Goal: Task Accomplishment & Management: Use online tool/utility

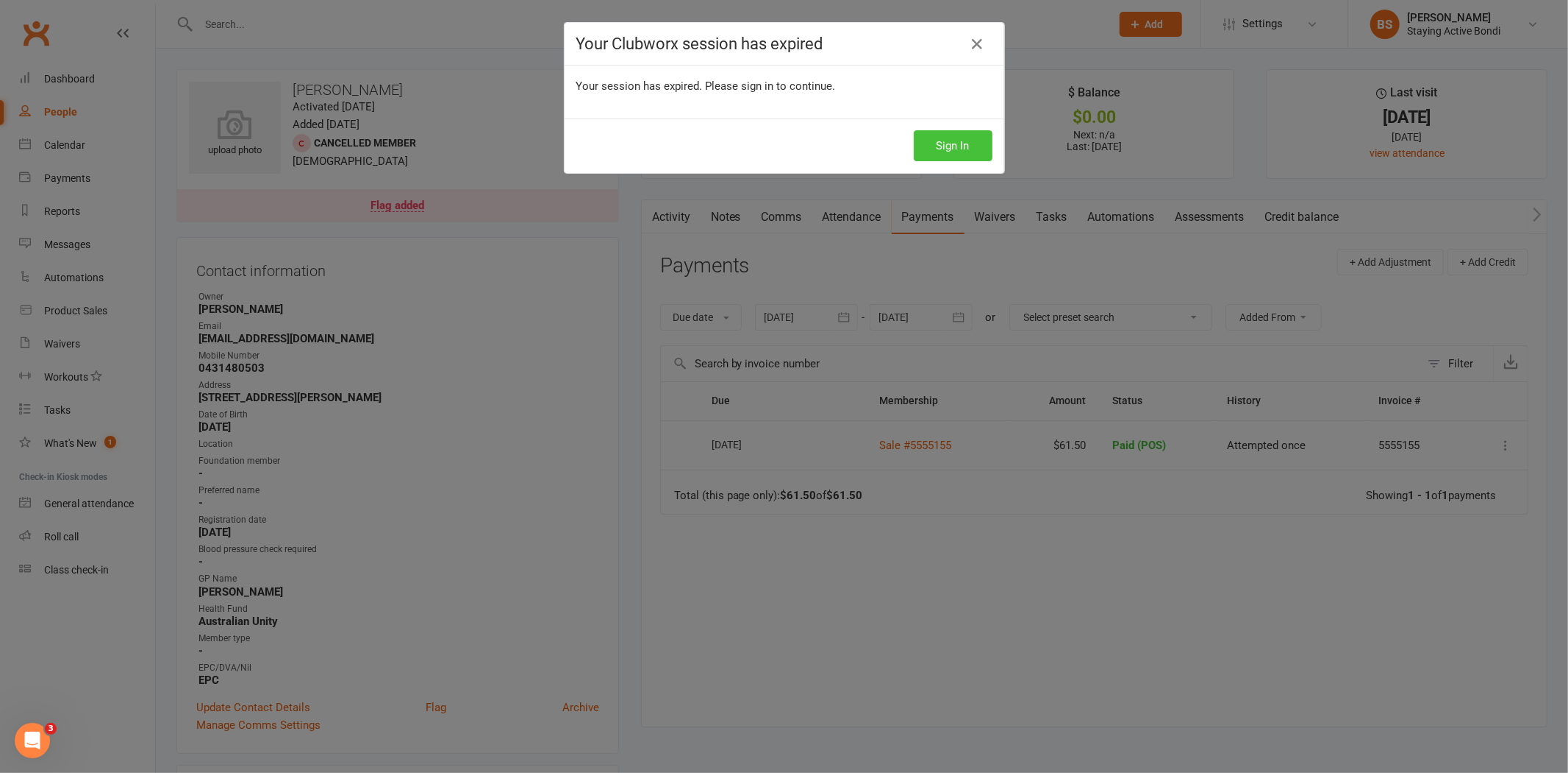
click at [949, 141] on button "Sign In" at bounding box center [953, 145] width 79 height 31
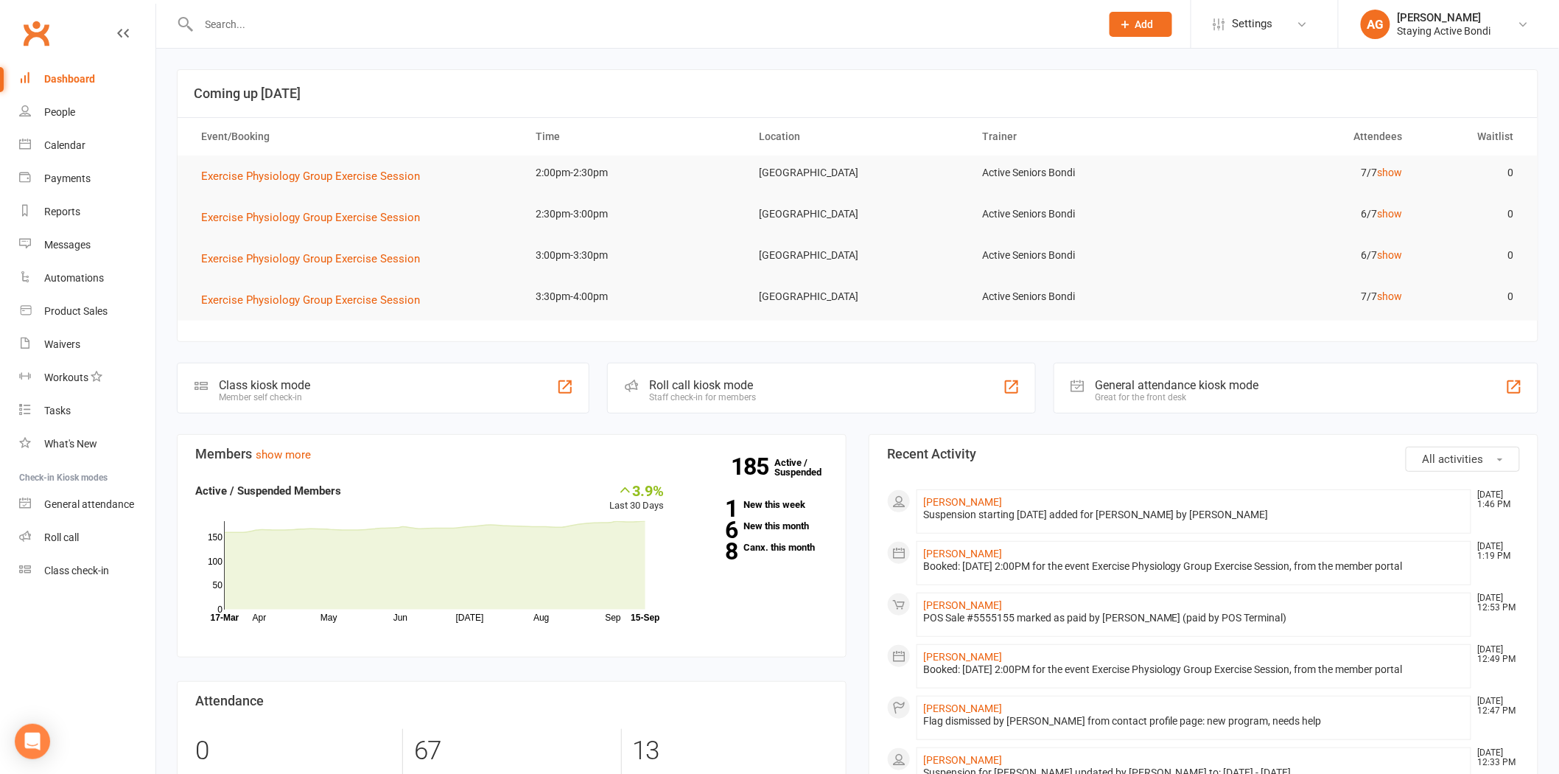
click at [274, 22] on input "text" at bounding box center [642, 24] width 896 height 21
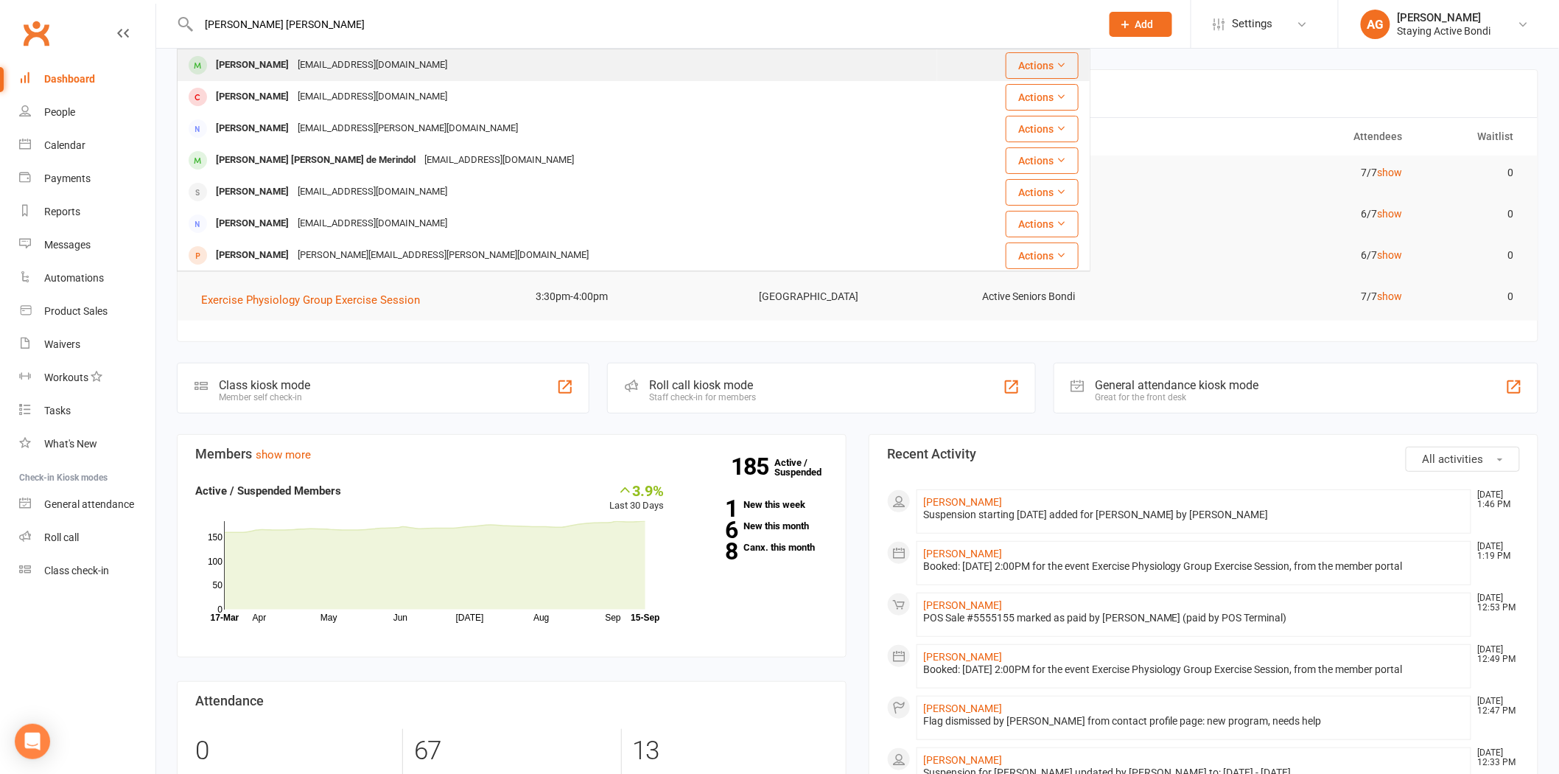
type input "[PERSON_NAME] [PERSON_NAME]"
click at [273, 70] on div "[PERSON_NAME]" at bounding box center [252, 65] width 82 height 21
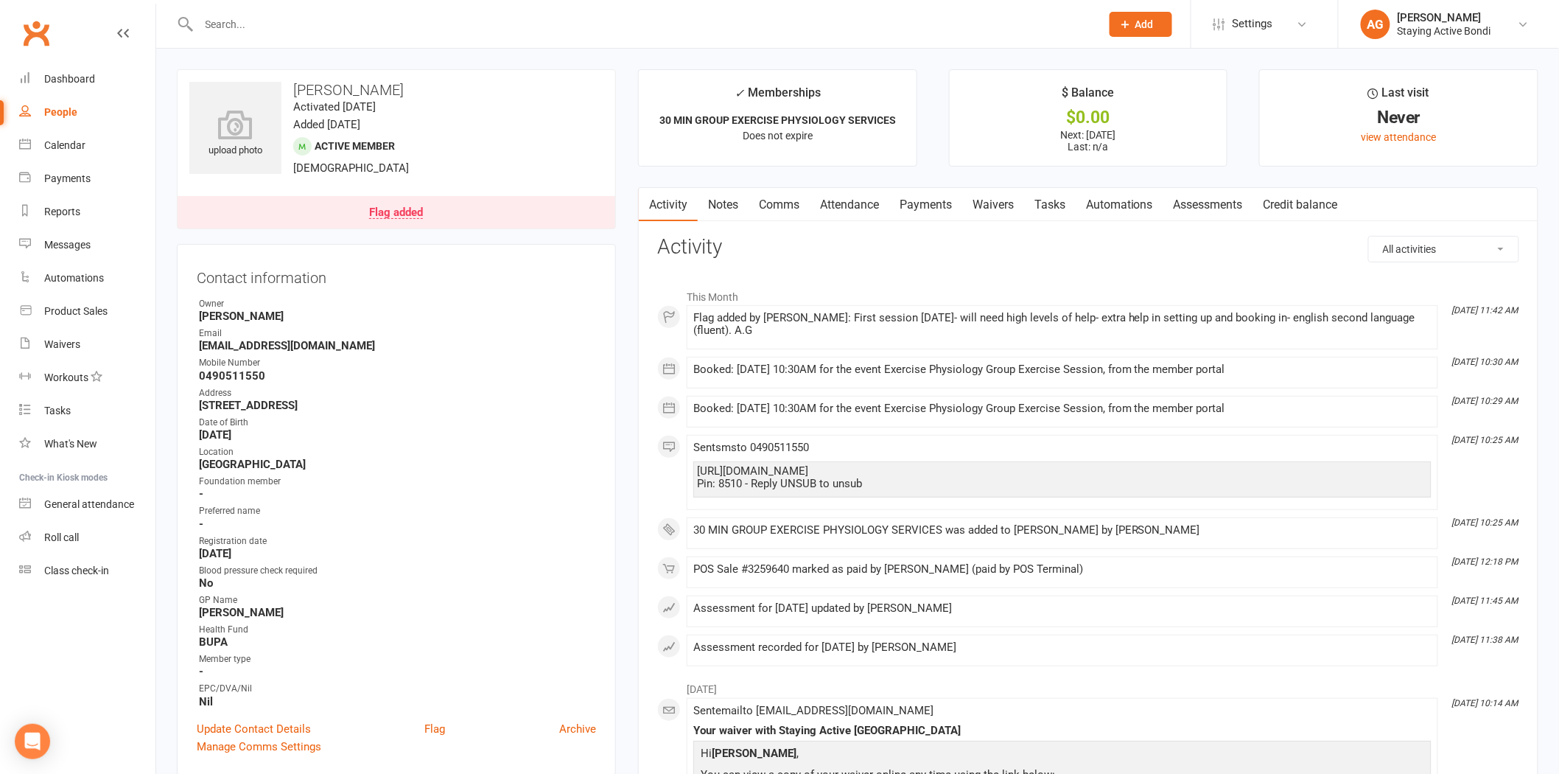
click at [391, 222] on link "Flag added" at bounding box center [397, 212] width 438 height 32
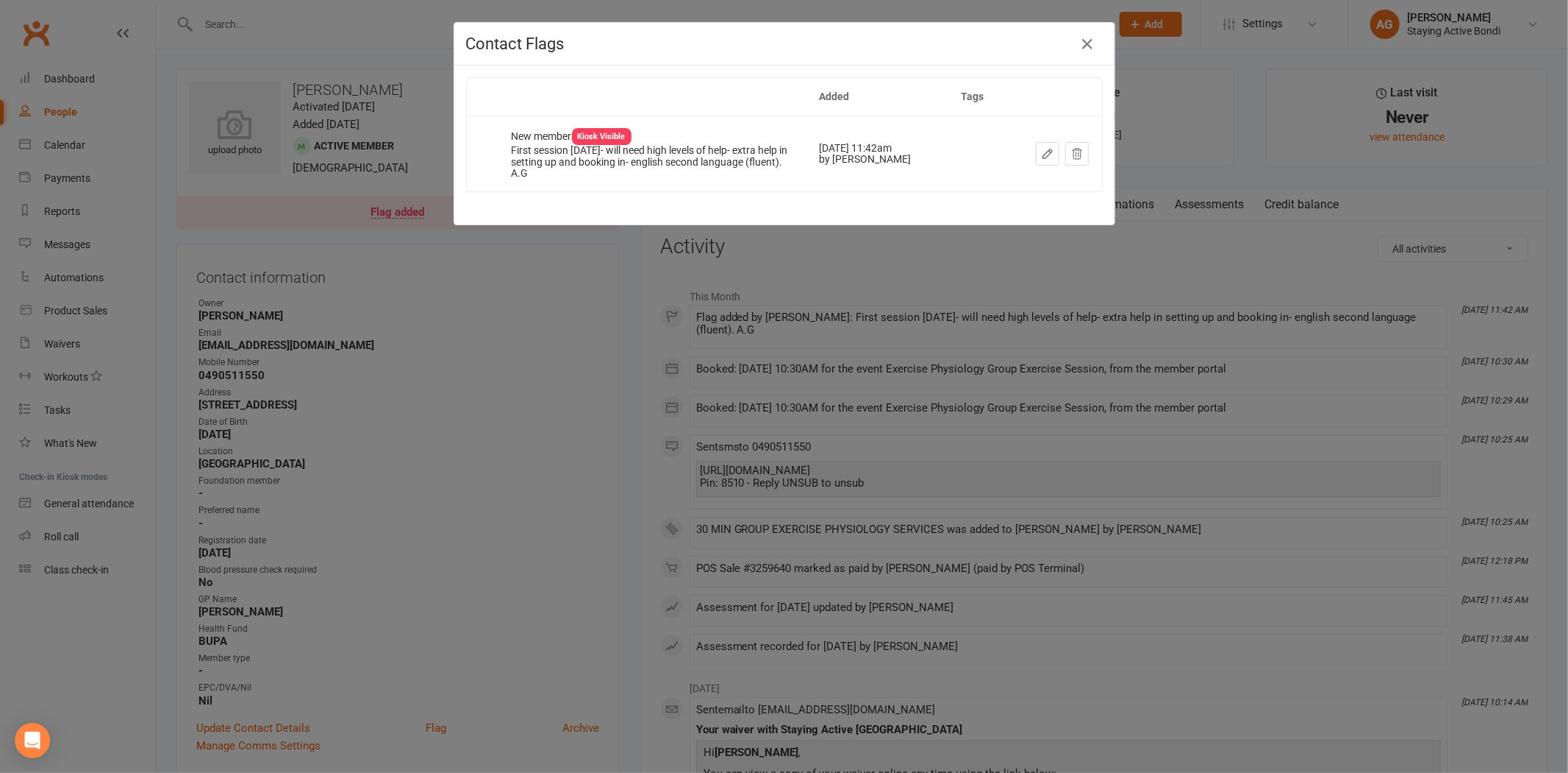
click at [1044, 155] on div "Dismiss this flag" at bounding box center [1024, 154] width 74 height 15
click at [1043, 158] on icon "button" at bounding box center [1047, 154] width 9 height 9
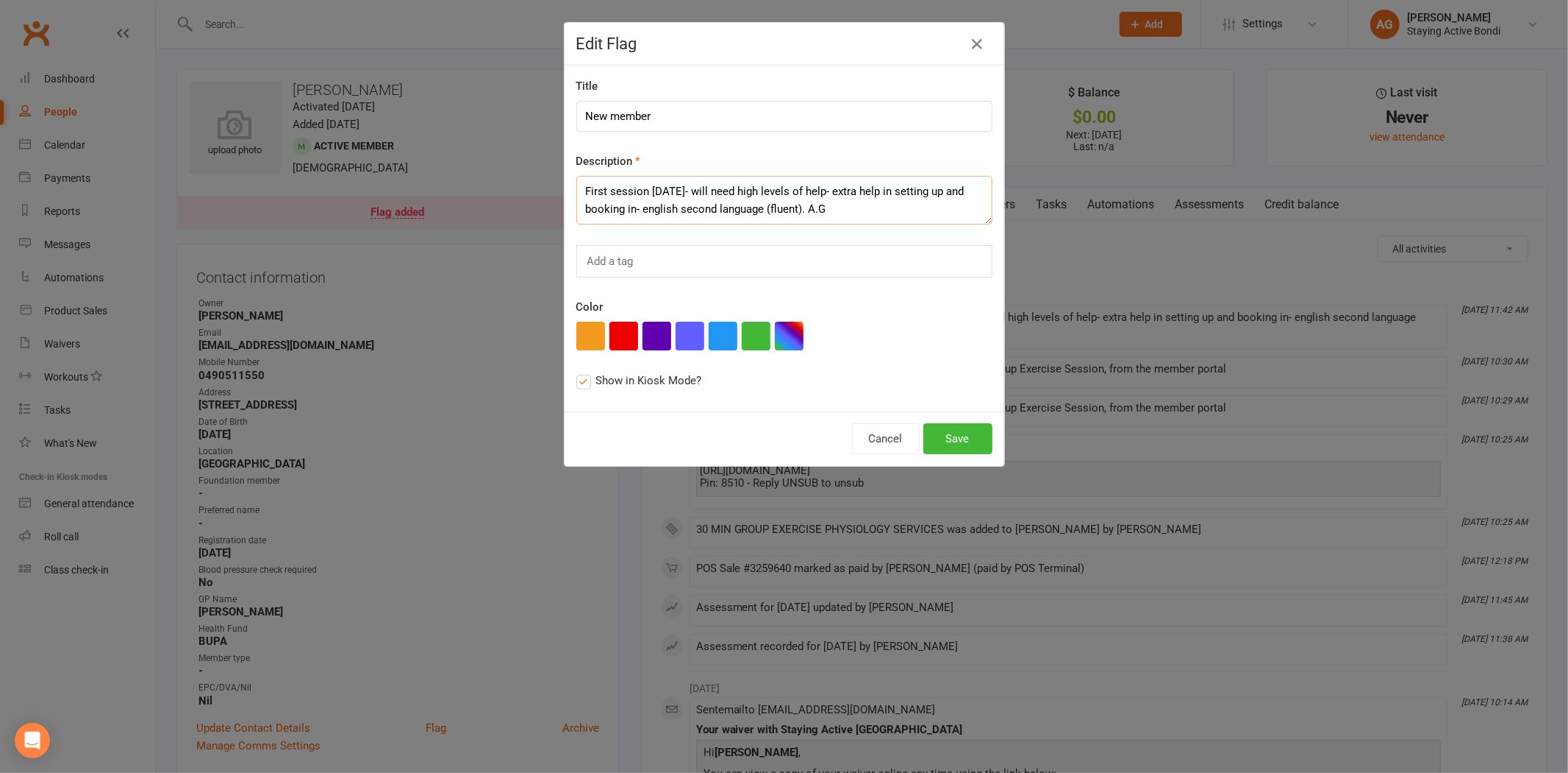
click at [816, 203] on textarea "First session [DATE]- will need high levels of help- extra help in setting up a…" at bounding box center [784, 200] width 416 height 49
type textarea "First session [DATE]- will need high levels of help- extra help in setting up a…"
click at [954, 435] on button "Save" at bounding box center [957, 438] width 69 height 31
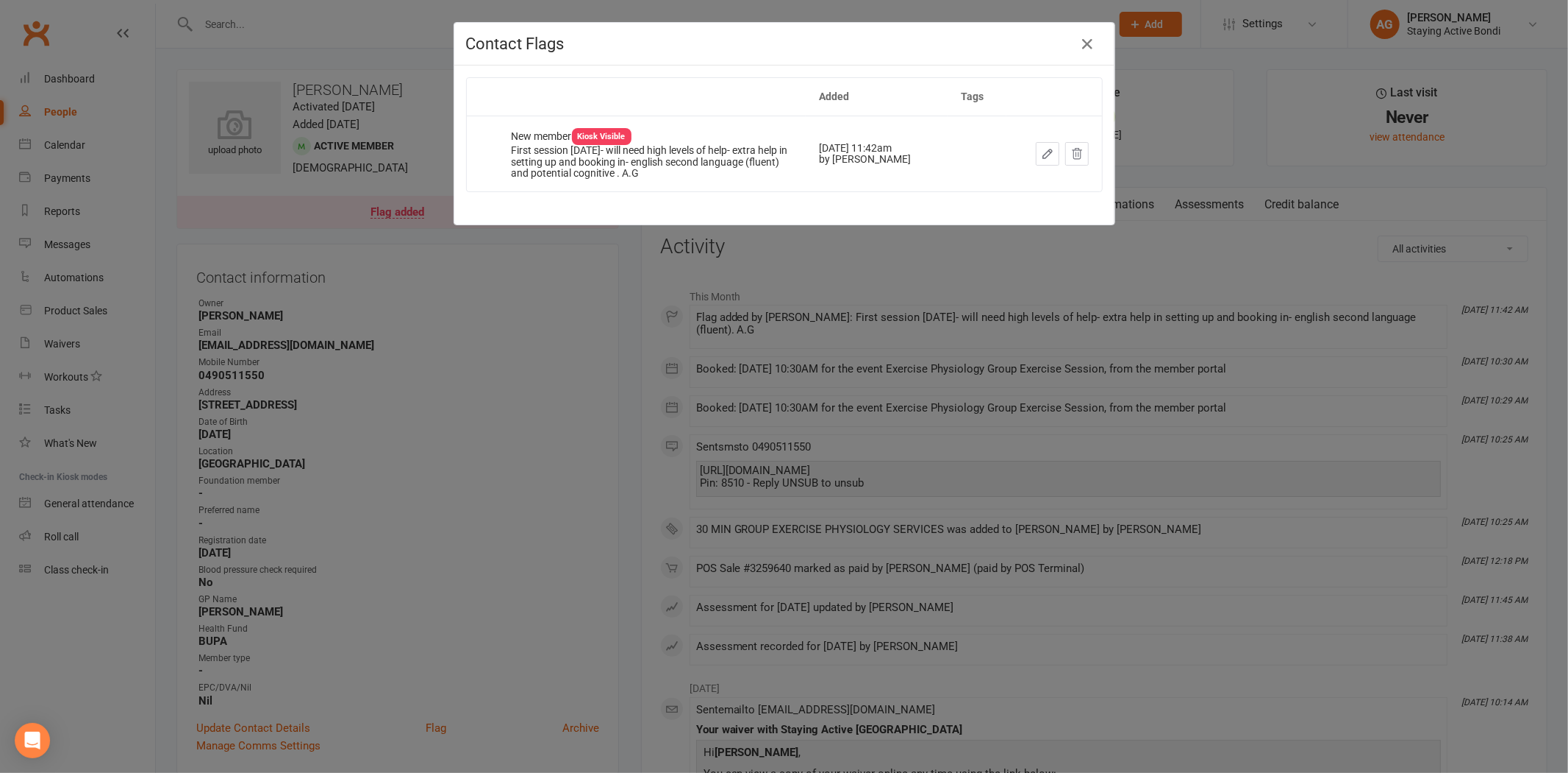
click at [659, 237] on div "Contact Flags Added Tags New member Kiosk Visible First session [DATE]- will ne…" at bounding box center [784, 386] width 1568 height 773
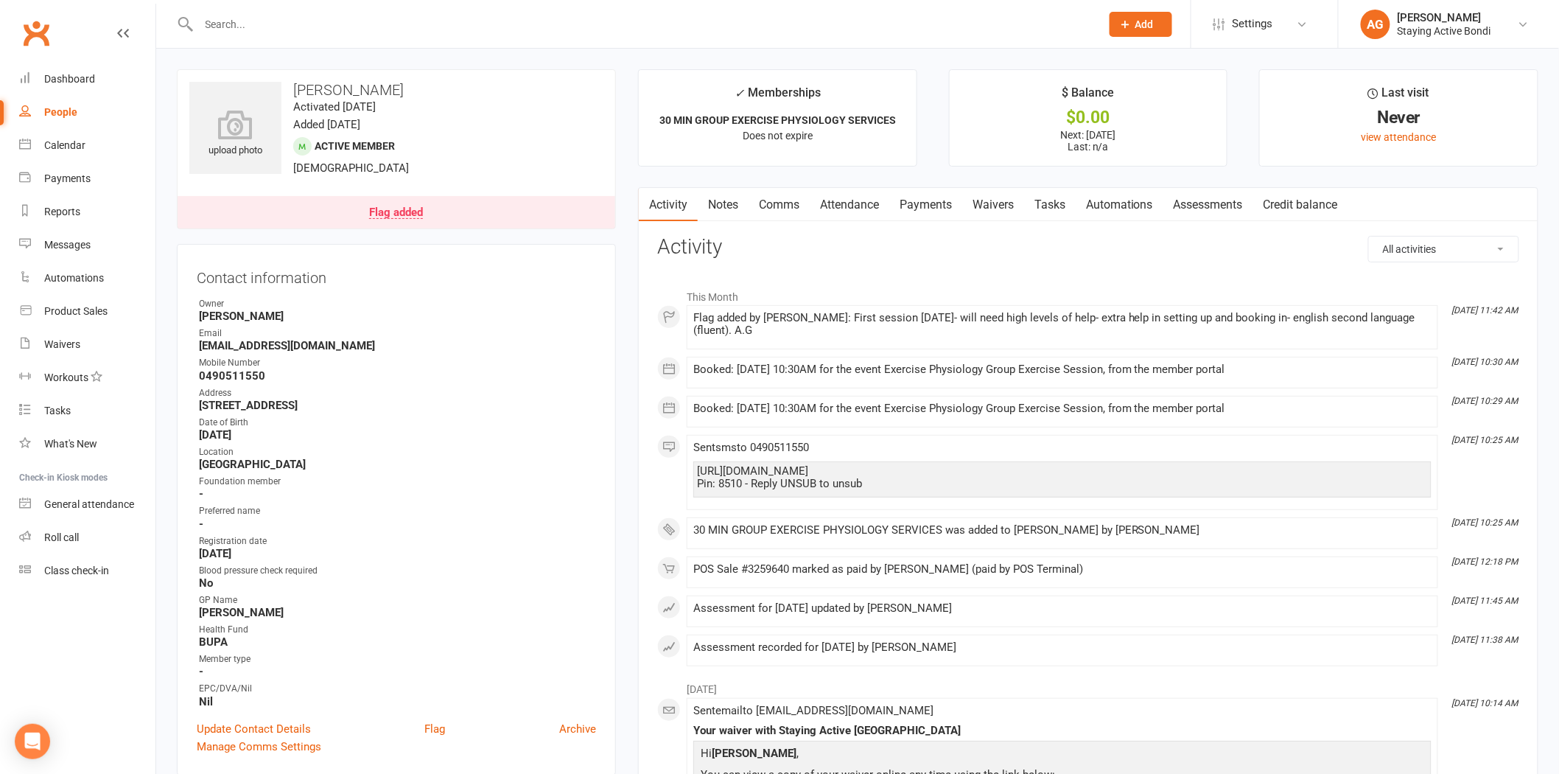
click at [300, 33] on div at bounding box center [634, 24] width 914 height 48
click at [292, 27] on input "text" at bounding box center [642, 24] width 896 height 21
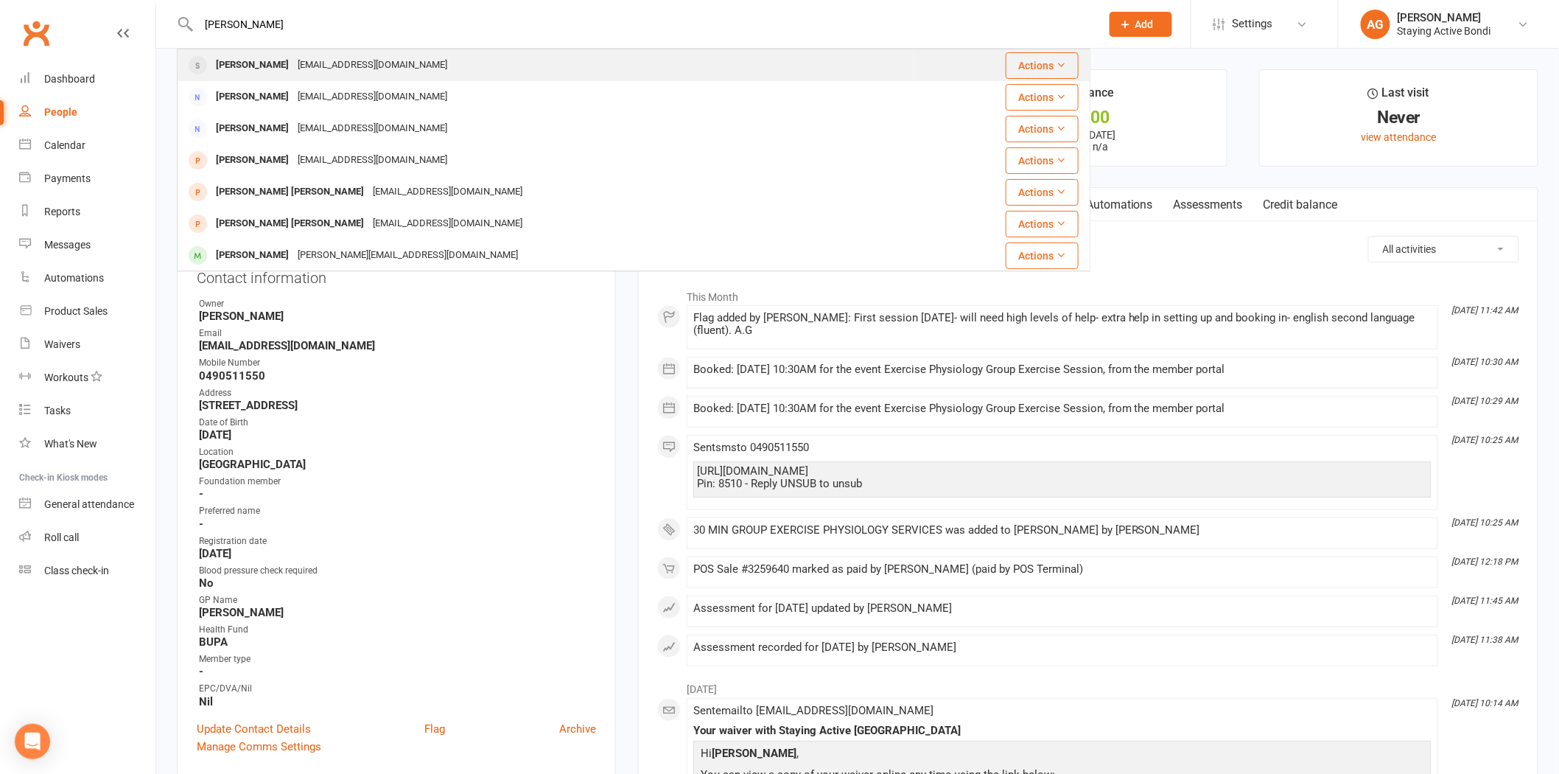
type input "[PERSON_NAME]"
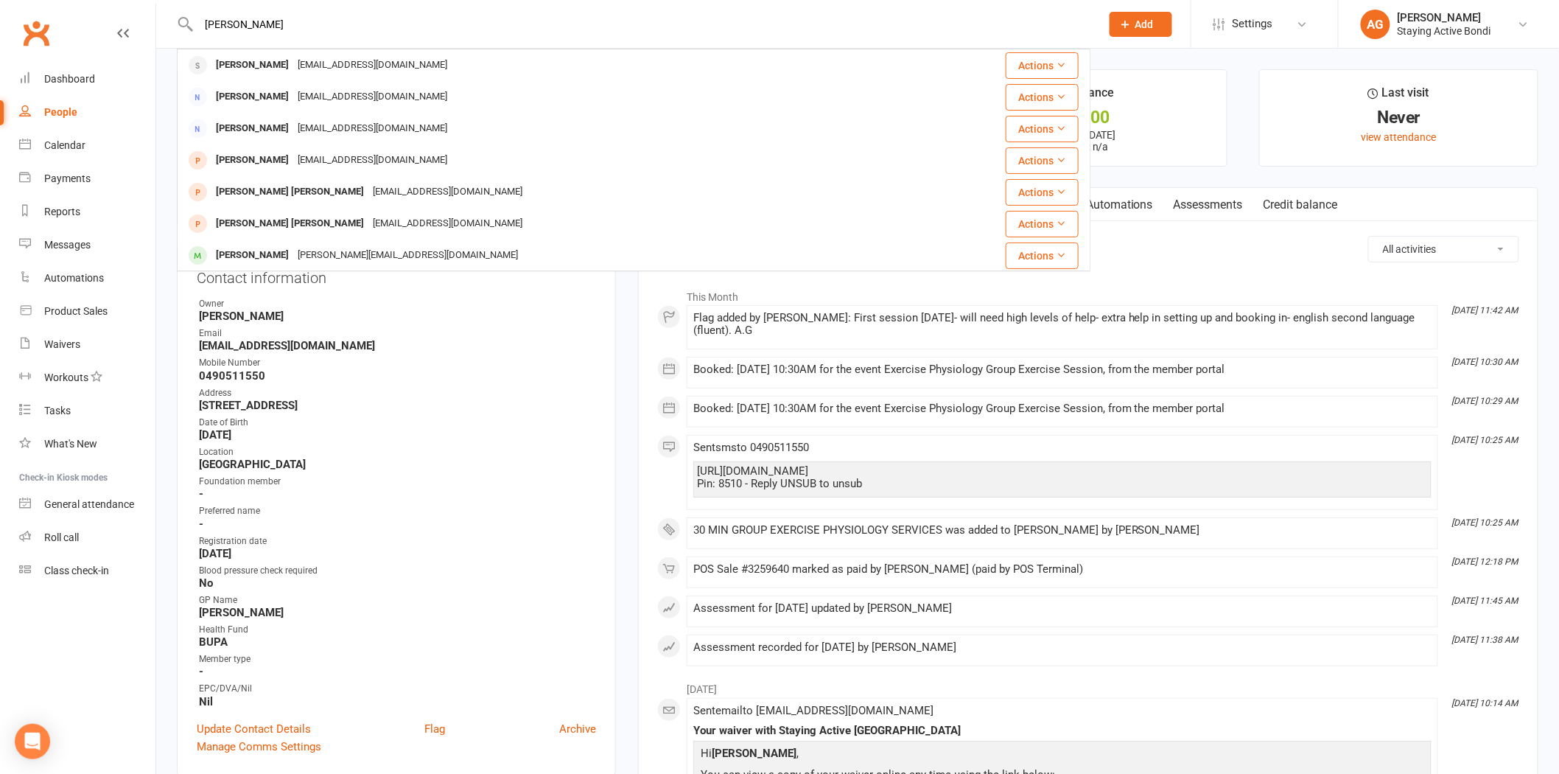
click at [293, 57] on div "[EMAIL_ADDRESS][DOMAIN_NAME]" at bounding box center [372, 65] width 158 height 21
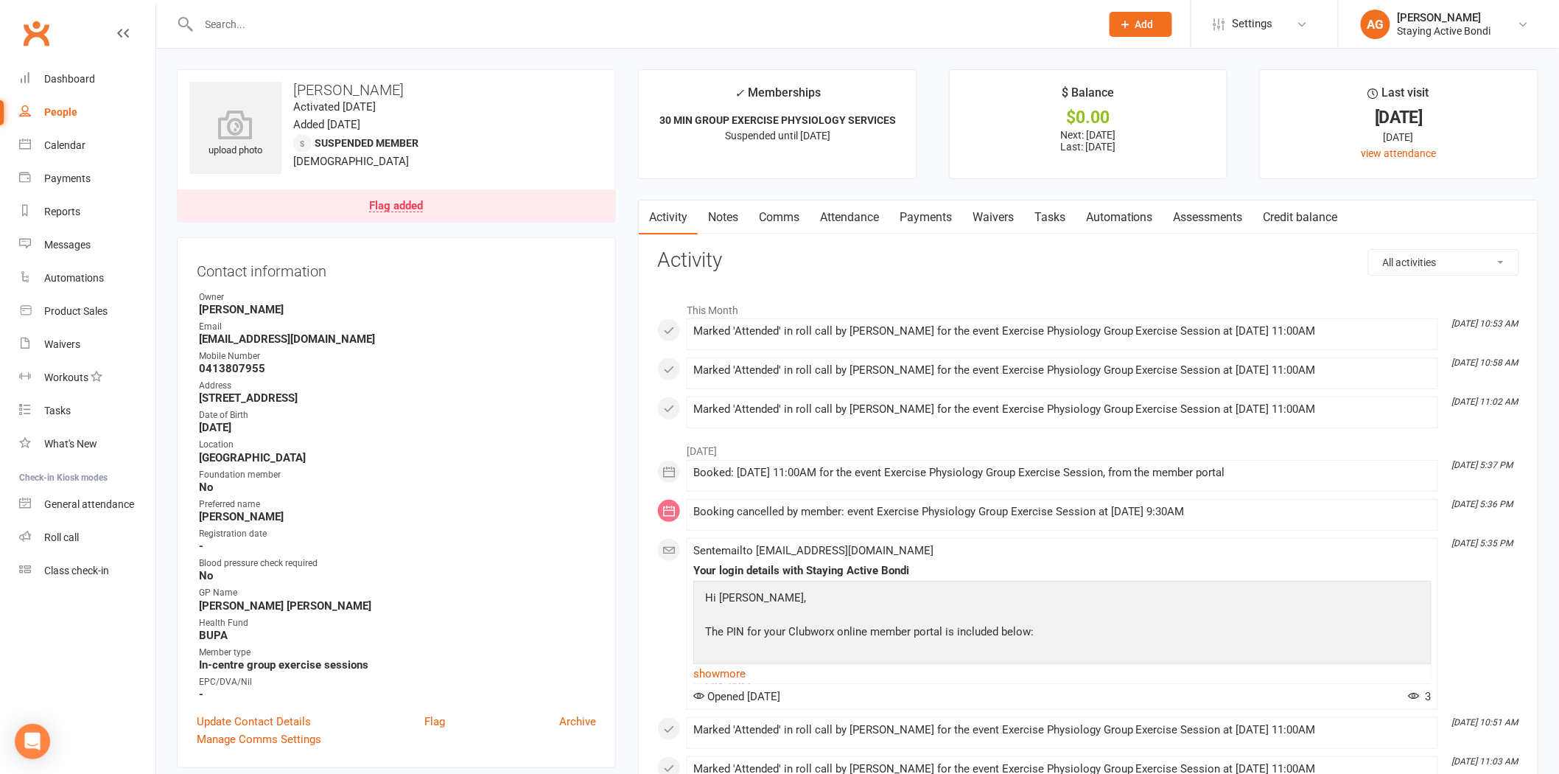
click at [225, 22] on input "text" at bounding box center [642, 24] width 896 height 21
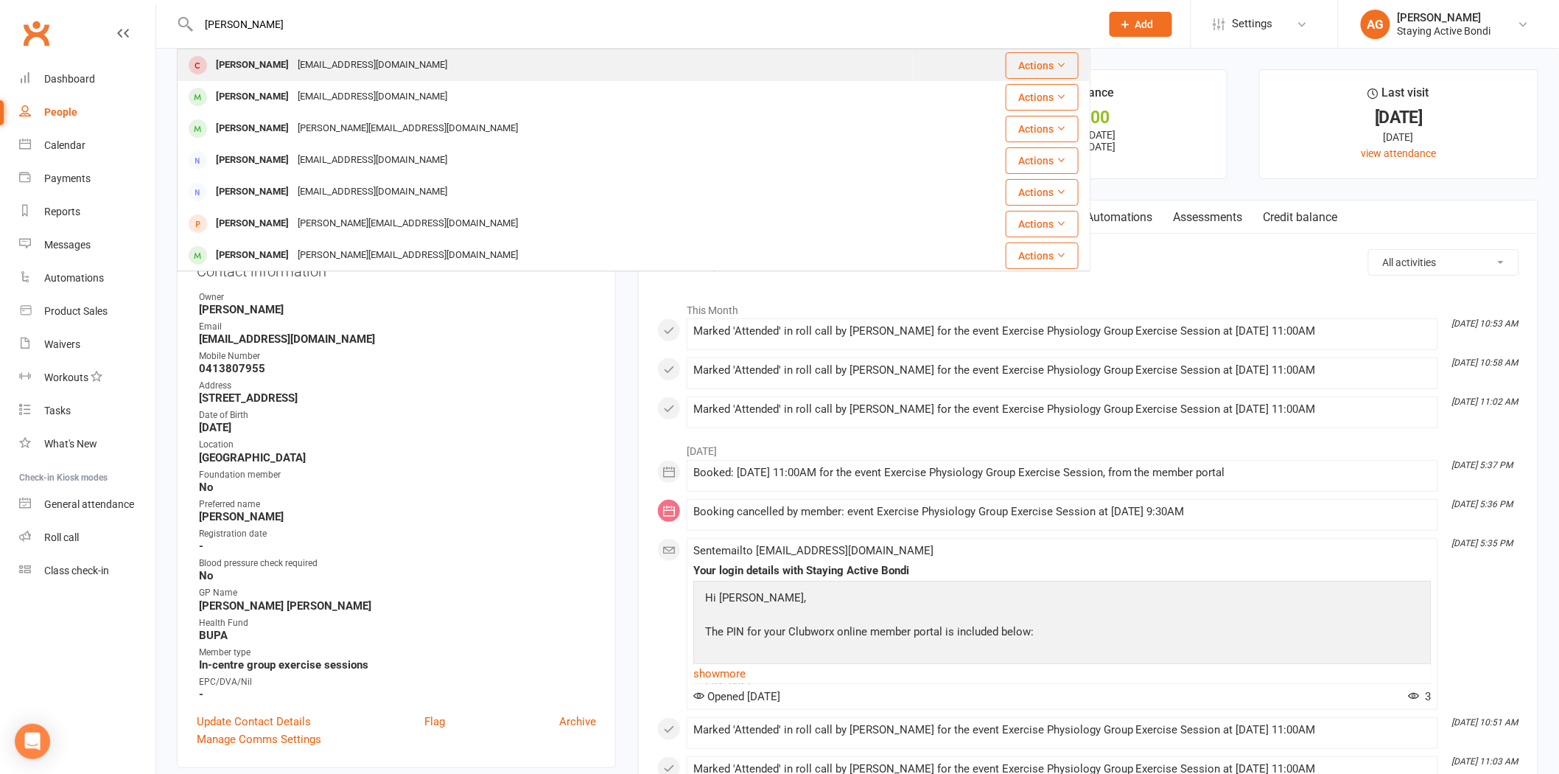
type input "[PERSON_NAME]"
click at [214, 57] on div "[PERSON_NAME]" at bounding box center [252, 65] width 82 height 21
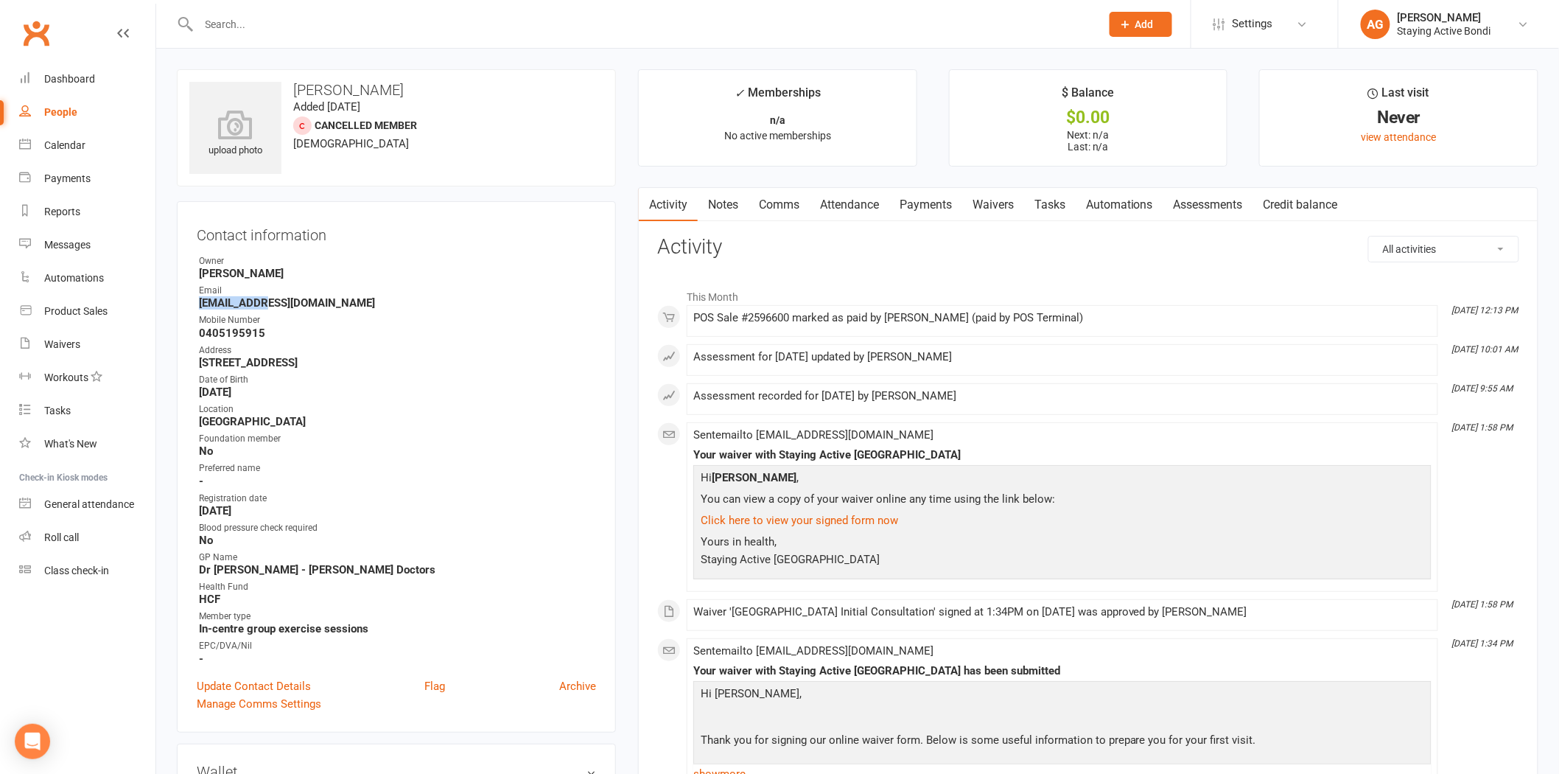
drag, startPoint x: 273, startPoint y: 299, endPoint x: 185, endPoint y: 299, distance: 87.7
click at [185, 299] on div "Contact information Owner [PERSON_NAME] Email [EMAIL_ADDRESS][DOMAIN_NAME] Mobi…" at bounding box center [396, 466] width 439 height 531
click at [312, 296] on strong "[EMAIL_ADDRESS][DOMAIN_NAME]" at bounding box center [397, 302] width 397 height 13
drag, startPoint x: 301, startPoint y: 304, endPoint x: 192, endPoint y: 303, distance: 108.3
click at [192, 303] on div "Contact information Owner [PERSON_NAME] Email [EMAIL_ADDRESS][DOMAIN_NAME] Mobi…" at bounding box center [396, 466] width 439 height 531
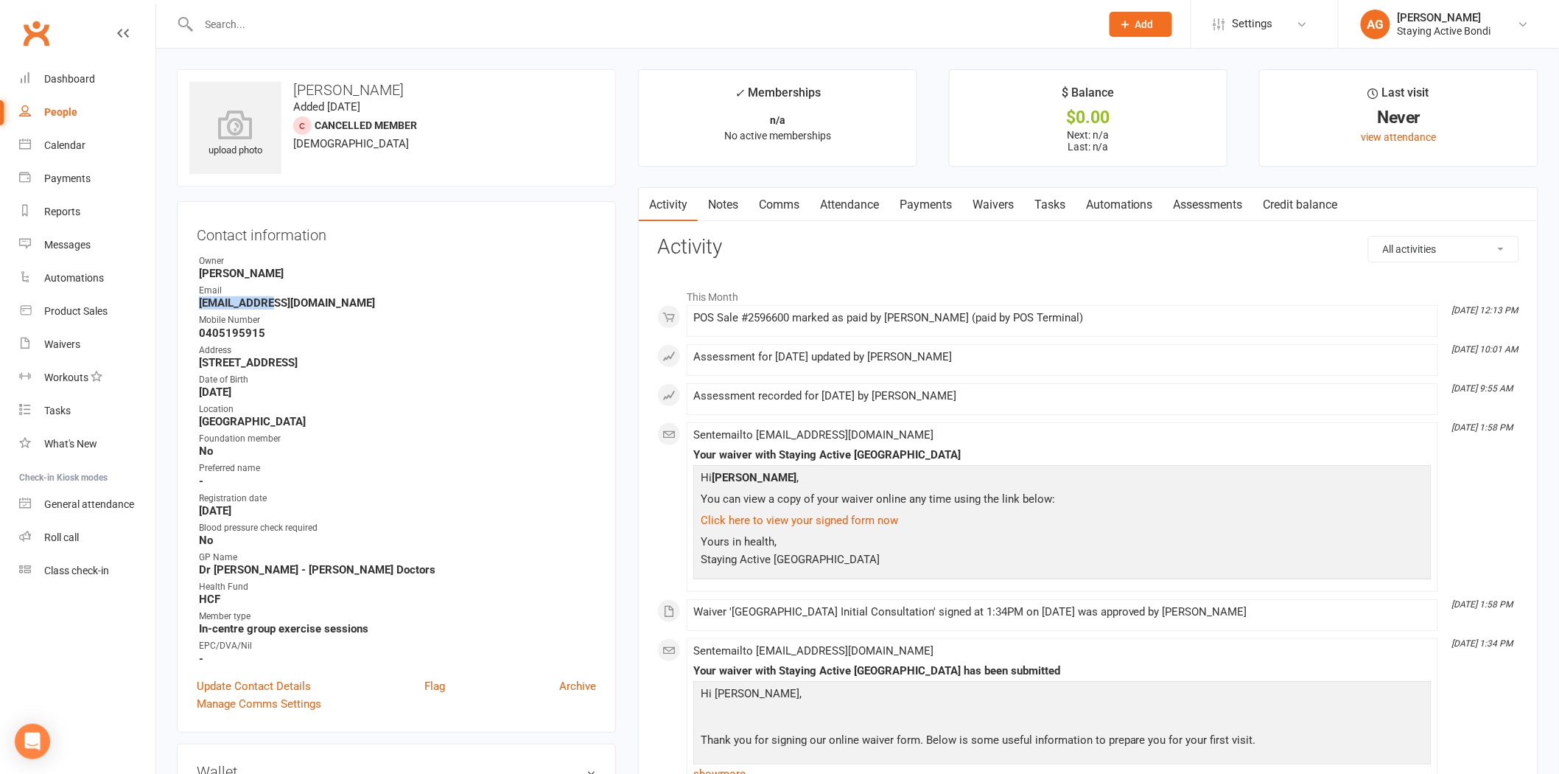
copy strong "[EMAIL_ADDRESS][DOMAIN_NAME]"
click at [1504, 20] on link "AG [PERSON_NAME] Staying Active Bondi" at bounding box center [1449, 24] width 176 height 29
click at [489, 18] on input "text" at bounding box center [642, 24] width 896 height 21
click at [65, 153] on link "Calendar" at bounding box center [87, 145] width 136 height 33
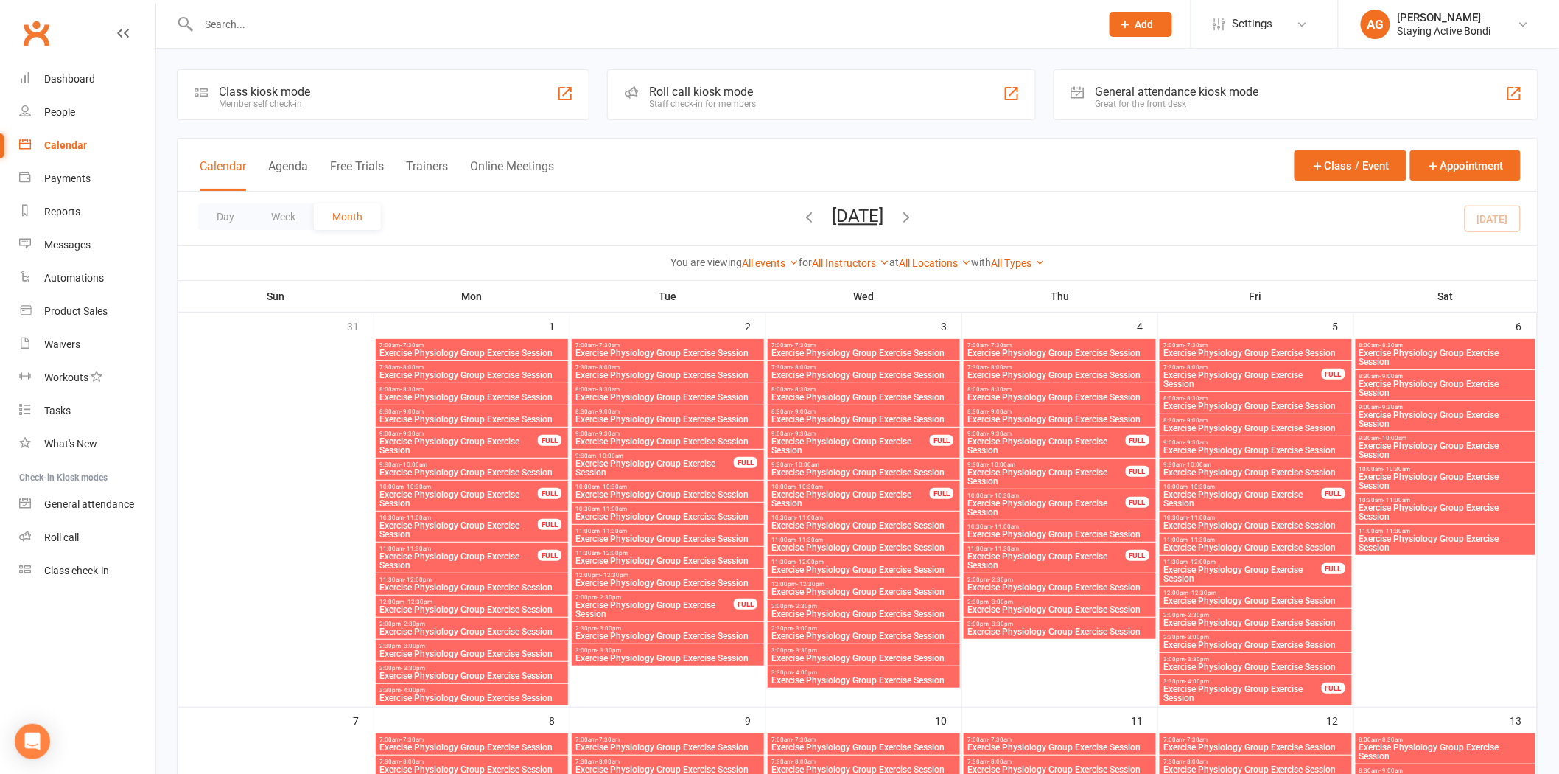
click at [696, 99] on div "Staff check-in for members" at bounding box center [702, 104] width 107 height 10
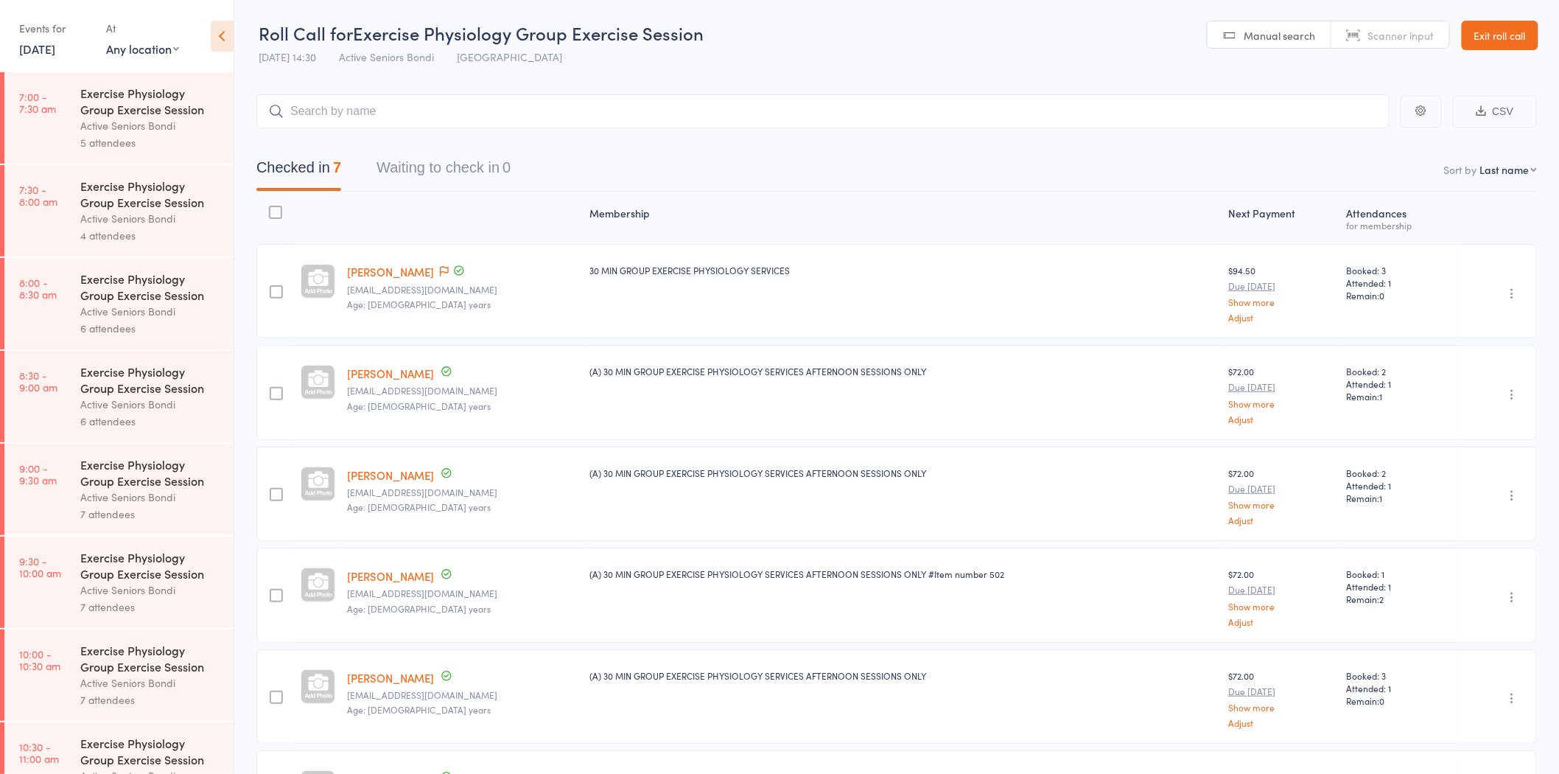
click at [55, 52] on link "15 Sep, 2025" at bounding box center [37, 49] width 36 height 16
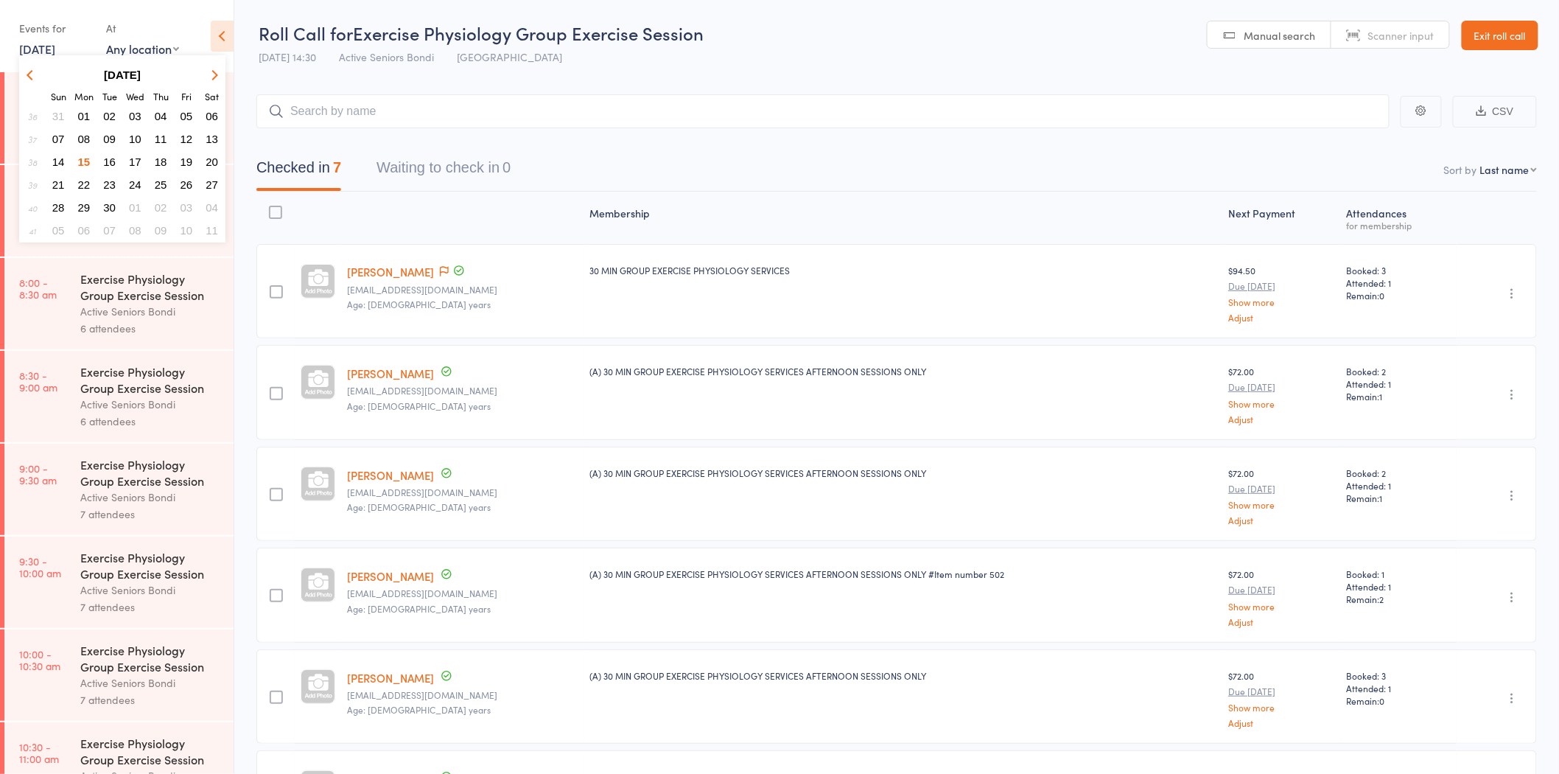
click at [83, 178] on span "22" at bounding box center [84, 184] width 13 height 13
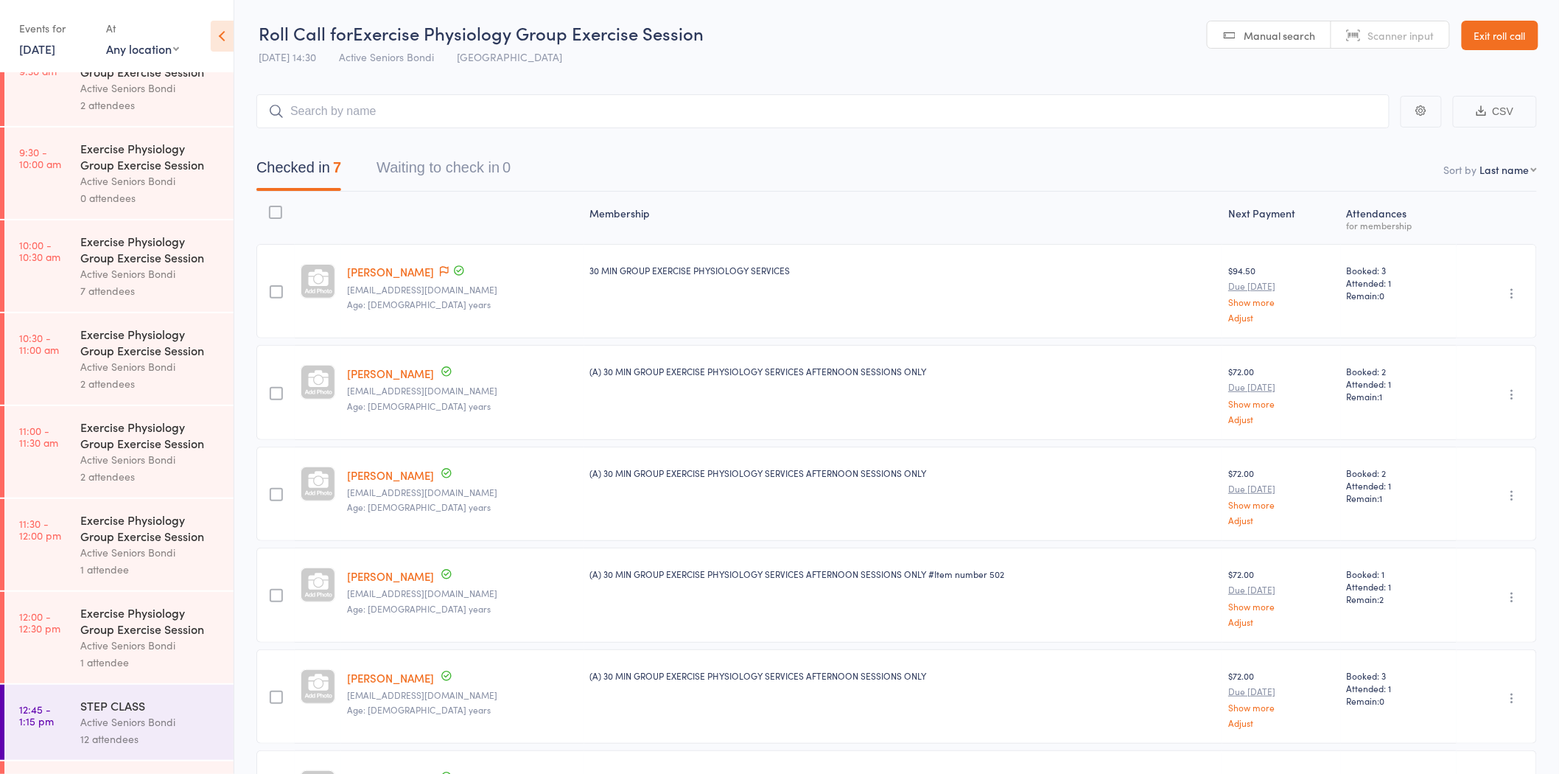
scroll to position [654, 0]
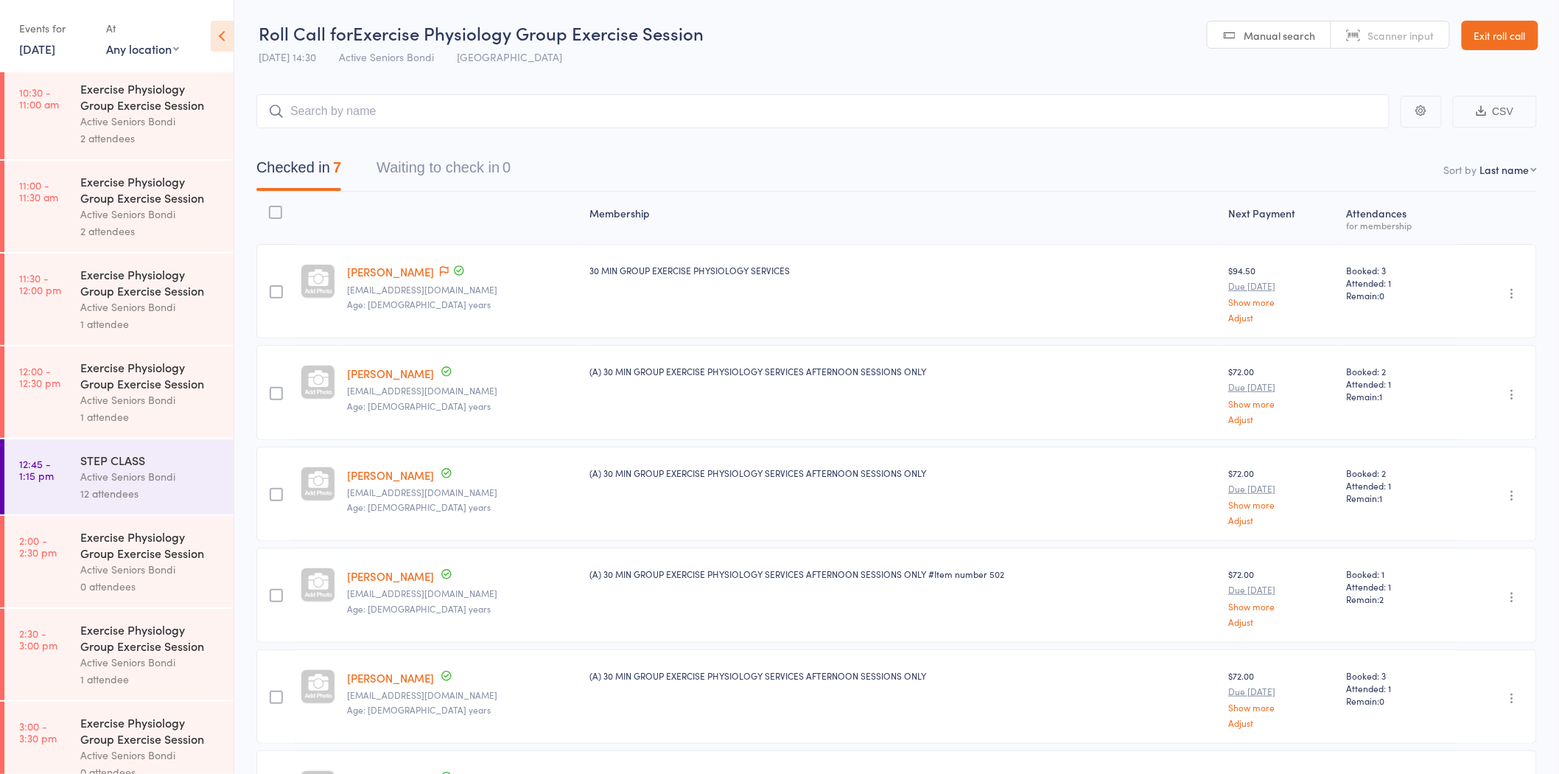
click at [186, 475] on div "Active Seniors Bondi" at bounding box center [150, 476] width 141 height 17
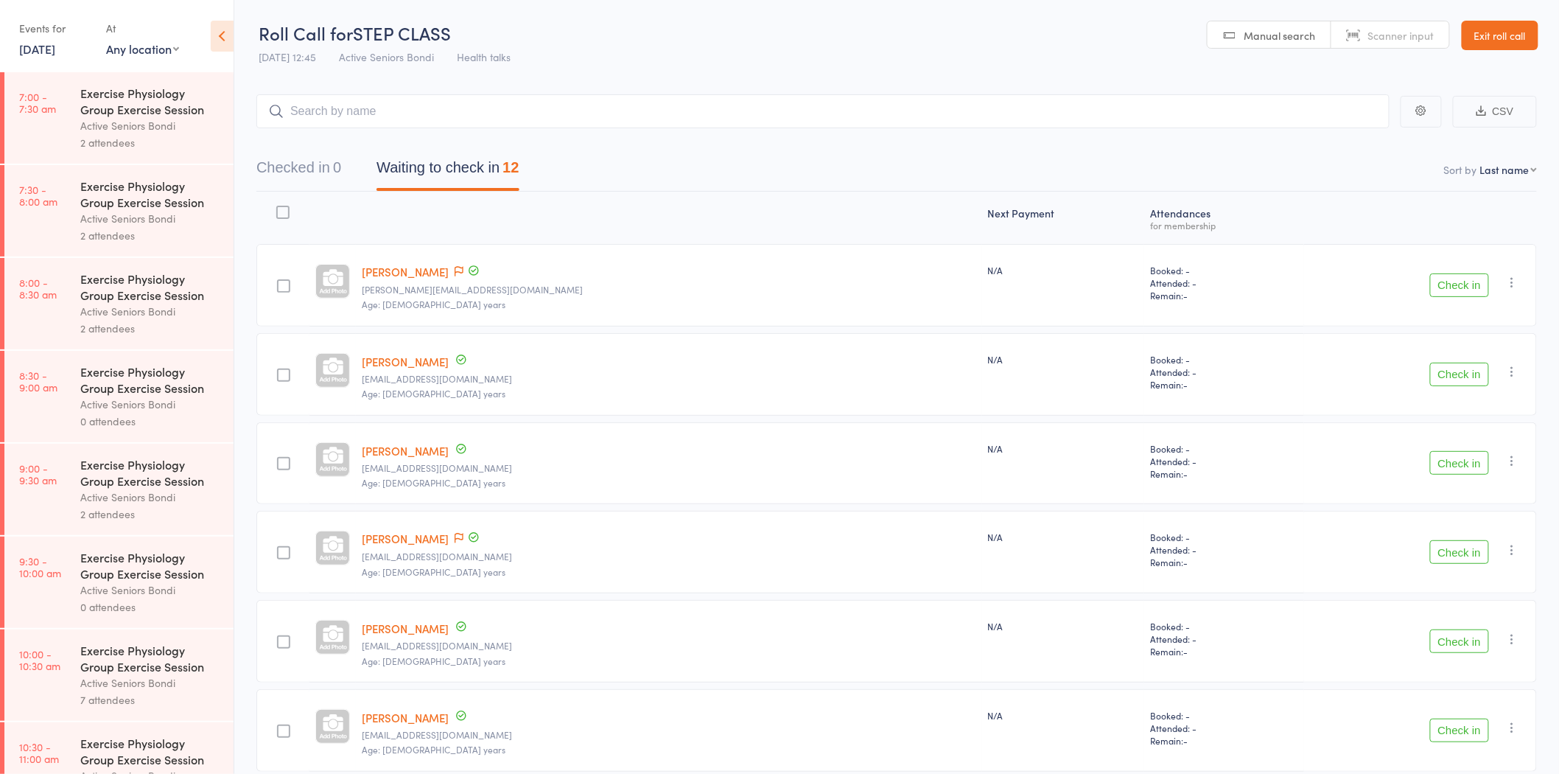
click at [54, 41] on link "22 Sep, 2025" at bounding box center [37, 49] width 36 height 16
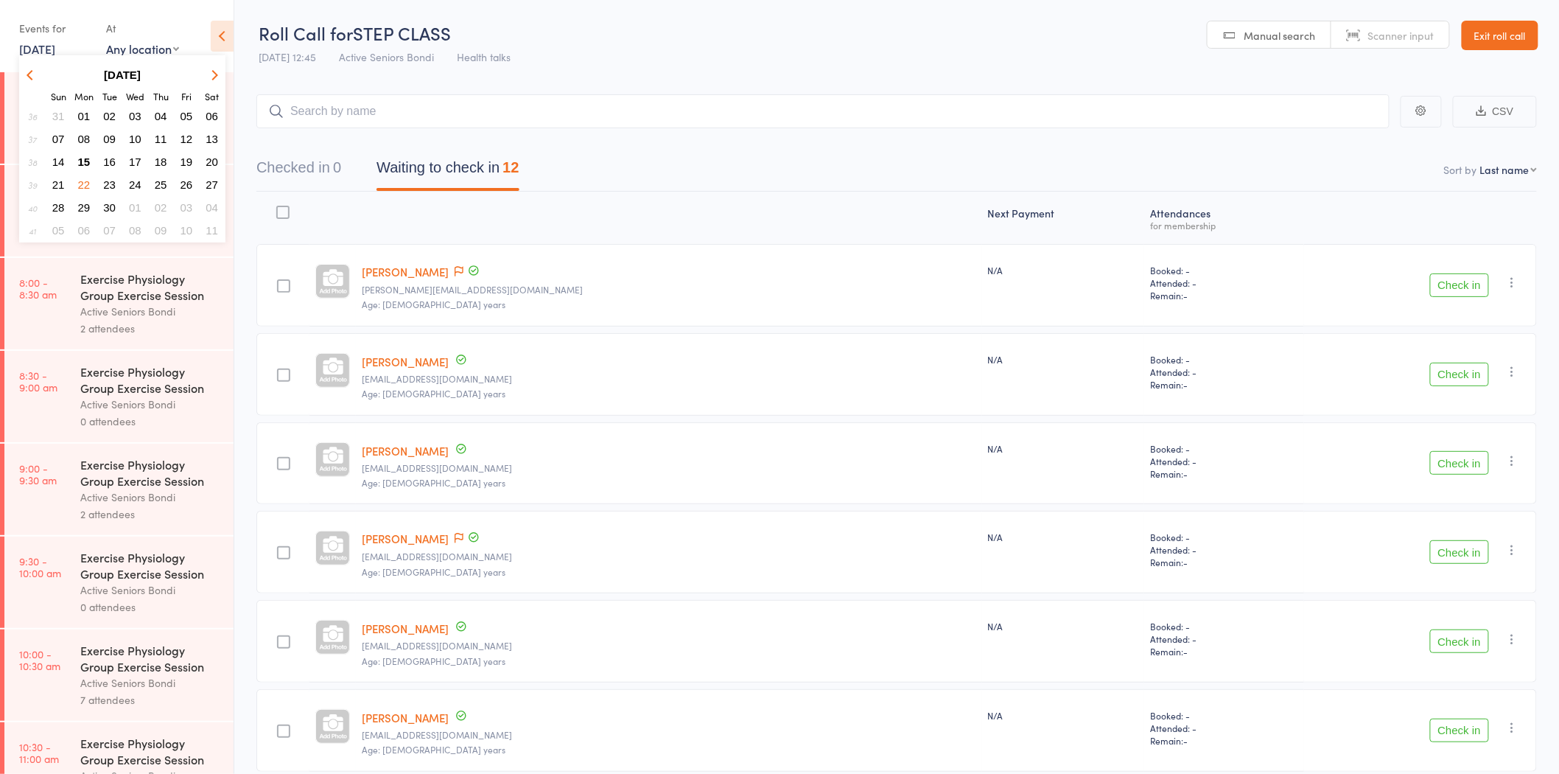
click at [87, 155] on span "15" at bounding box center [84, 161] width 13 height 13
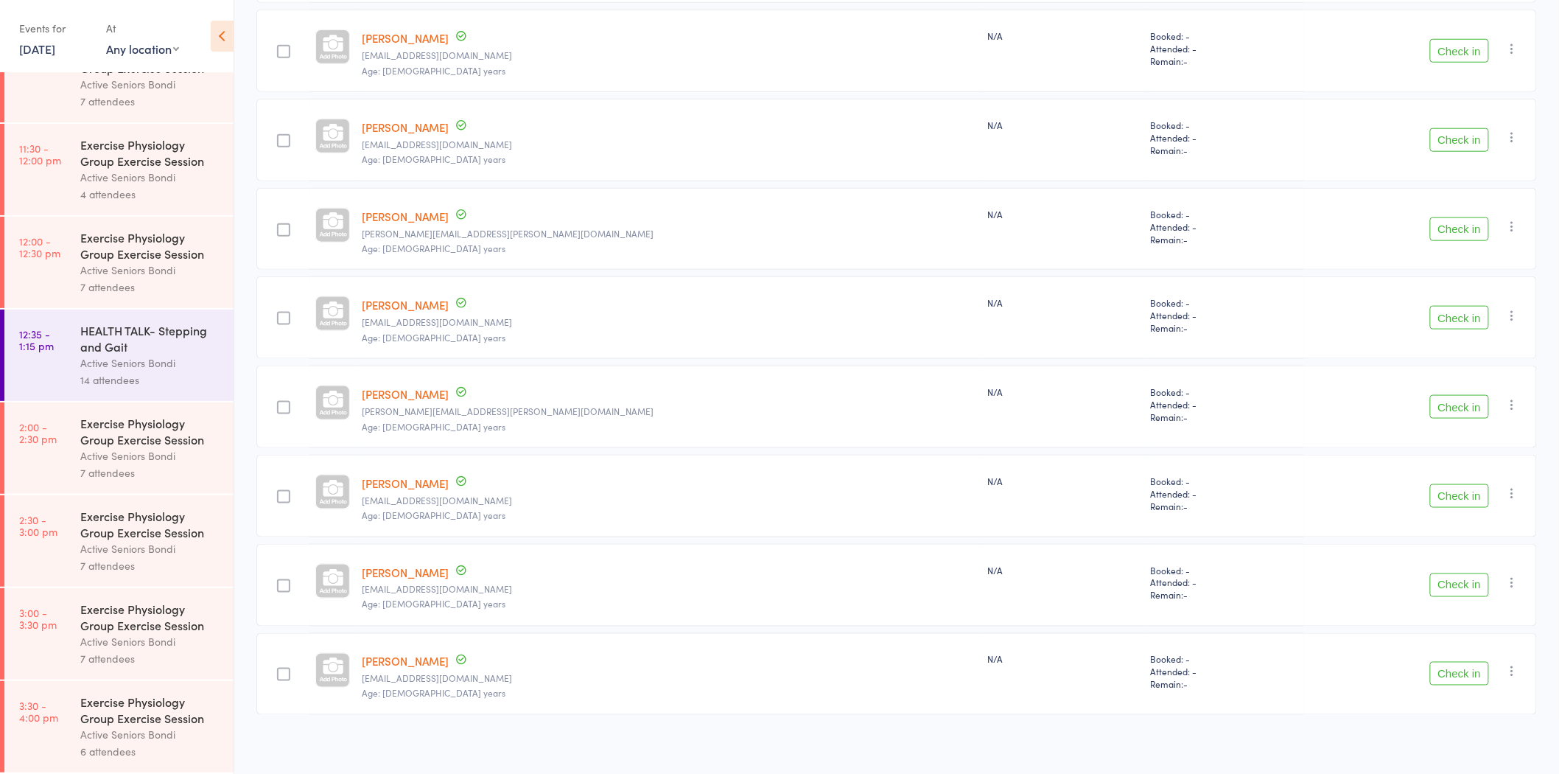
scroll to position [599, 0]
